Goal: Task Accomplishment & Management: Manage account settings

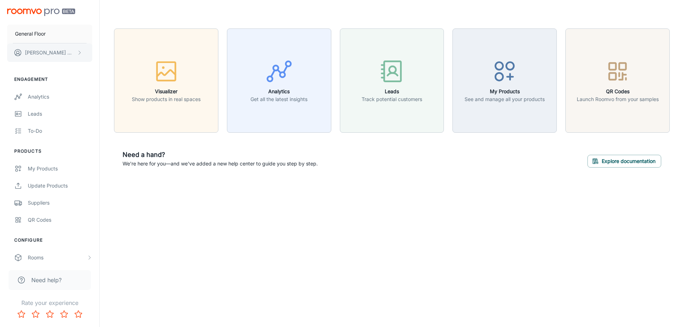
click at [60, 52] on p "[PERSON_NAME]" at bounding box center [50, 53] width 50 height 8
click at [113, 67] on li "Log out" at bounding box center [111, 64] width 38 height 12
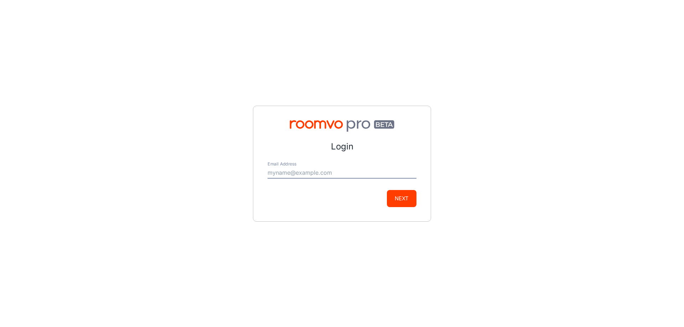
click at [278, 171] on input "Email Address" at bounding box center [342, 172] width 149 height 11
type input "[EMAIL_ADDRESS][DOMAIN_NAME]"
click at [396, 201] on button "Next" at bounding box center [402, 198] width 30 height 17
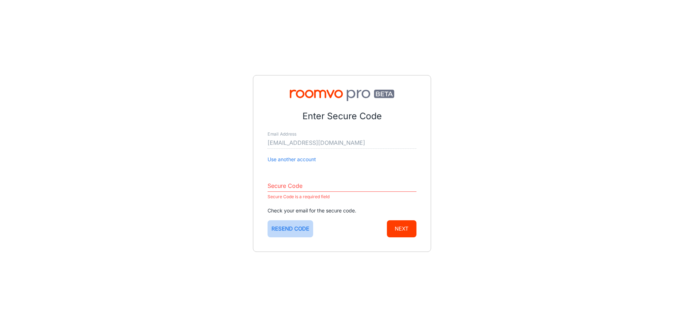
click at [284, 229] on button "Resend code" at bounding box center [291, 229] width 46 height 17
click at [295, 185] on input "Secure Code" at bounding box center [342, 186] width 149 height 11
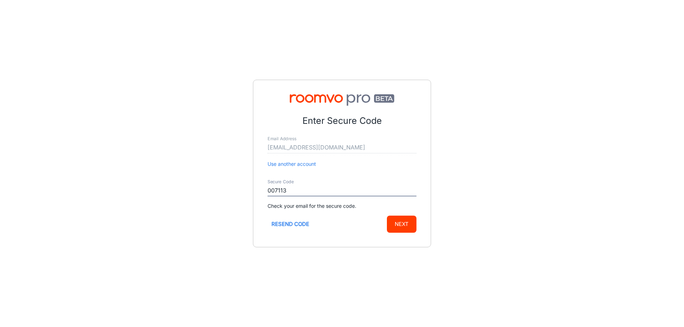
type input "007113"
click at [399, 227] on button "Next" at bounding box center [402, 224] width 30 height 17
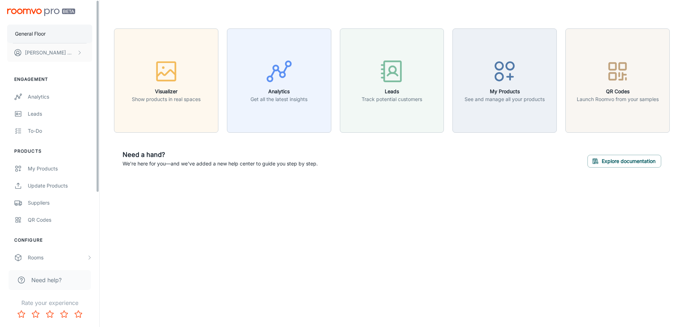
click at [48, 36] on button "General Floor" at bounding box center [49, 34] width 85 height 19
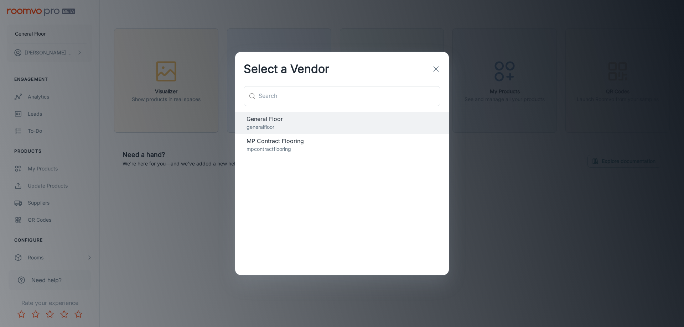
click at [284, 143] on span "MP Contract Flooring" at bounding box center [342, 141] width 191 height 9
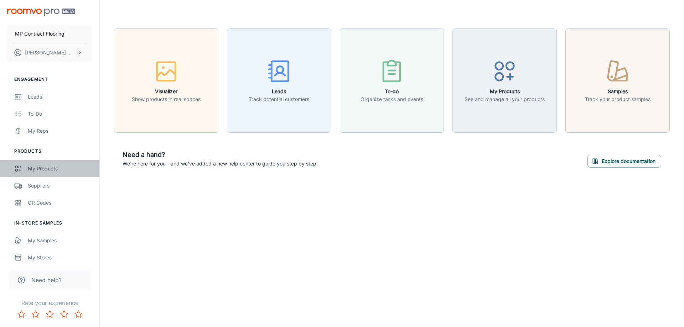
click at [40, 170] on div "My Products" at bounding box center [60, 169] width 64 height 8
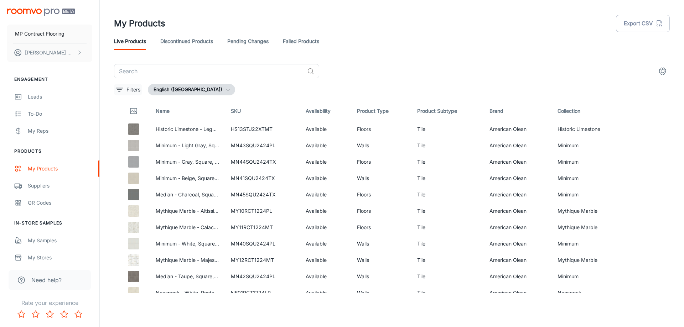
click at [123, 90] on icon "filter" at bounding box center [119, 90] width 9 height 9
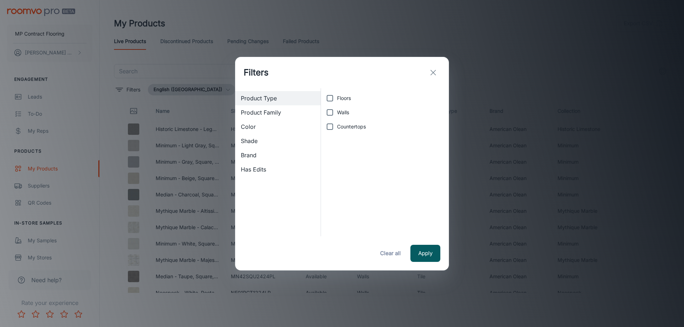
click at [255, 152] on span "Brand" at bounding box center [278, 155] width 74 height 9
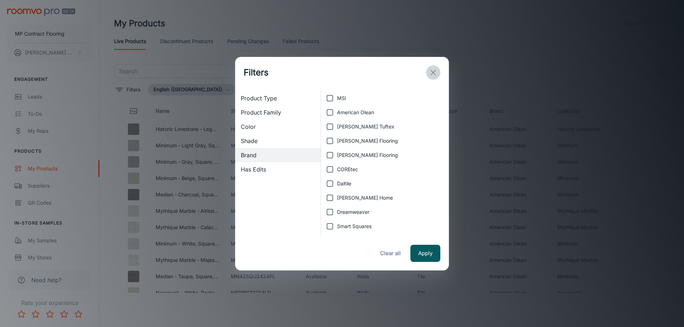
click at [435, 71] on line "exit" at bounding box center [433, 72] width 5 height 5
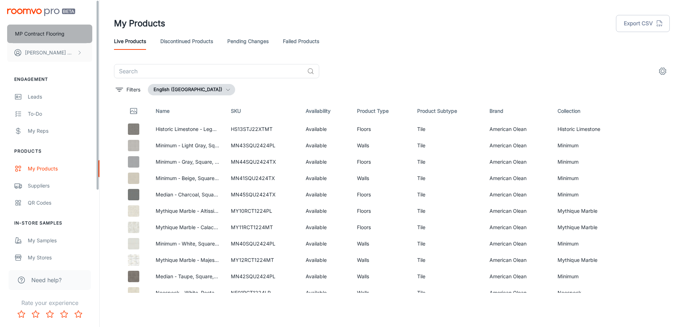
click at [43, 35] on p "MP Contract Flooring" at bounding box center [40, 34] width 50 height 8
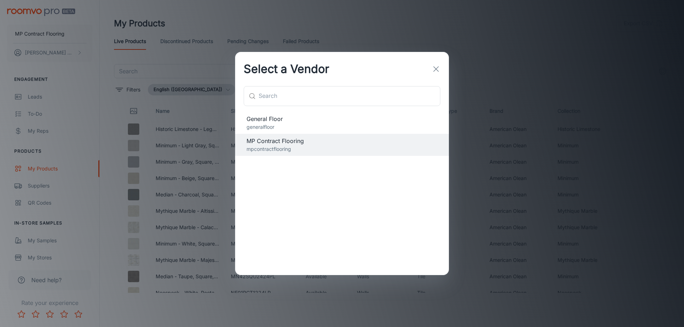
click at [279, 122] on span "General Floor" at bounding box center [342, 119] width 191 height 9
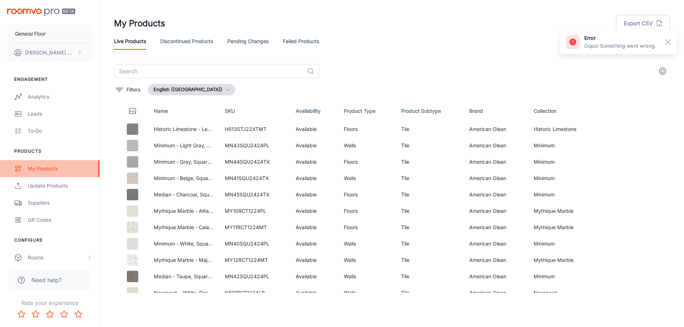
click at [41, 168] on div "My Products" at bounding box center [60, 169] width 64 height 8
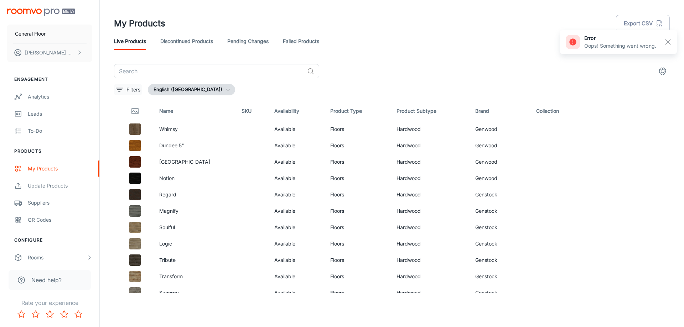
click at [124, 89] on button "Filters" at bounding box center [128, 89] width 28 height 11
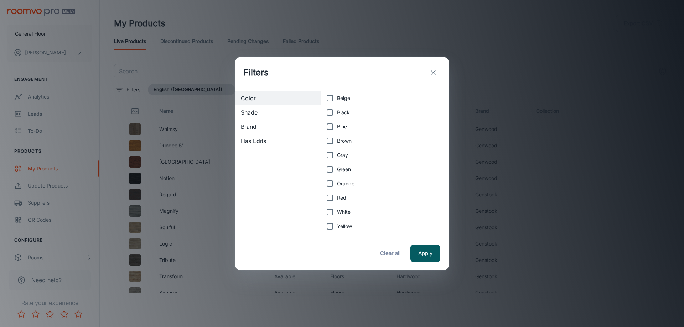
click at [259, 128] on span "Brand" at bounding box center [278, 127] width 74 height 9
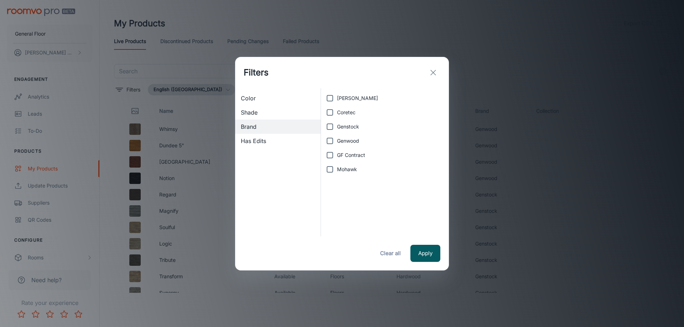
click at [435, 69] on icon "exit" at bounding box center [433, 72] width 9 height 9
